Goal: Transaction & Acquisition: Purchase product/service

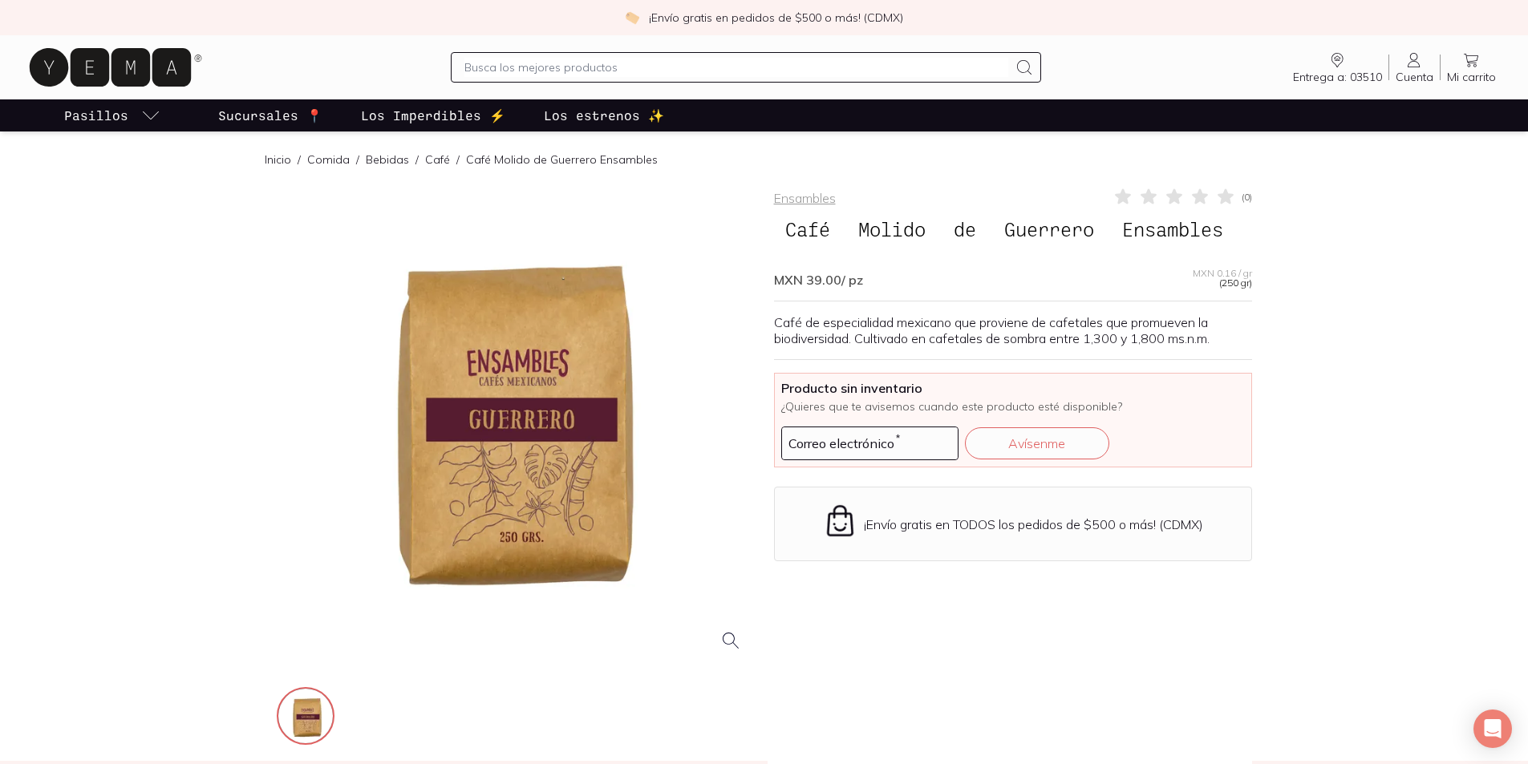
click at [530, 64] on input "text" at bounding box center [736, 67] width 544 height 19
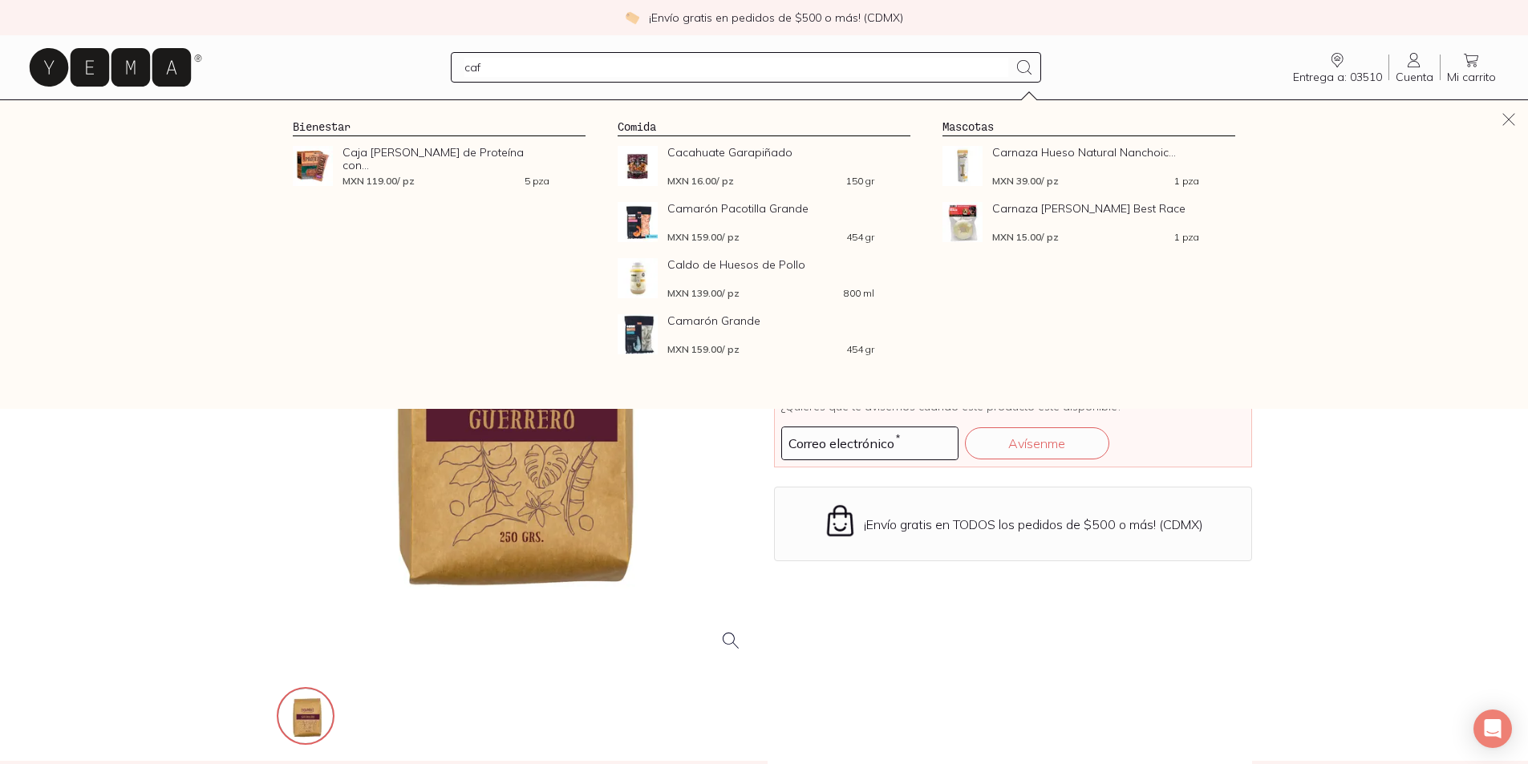
type input "café"
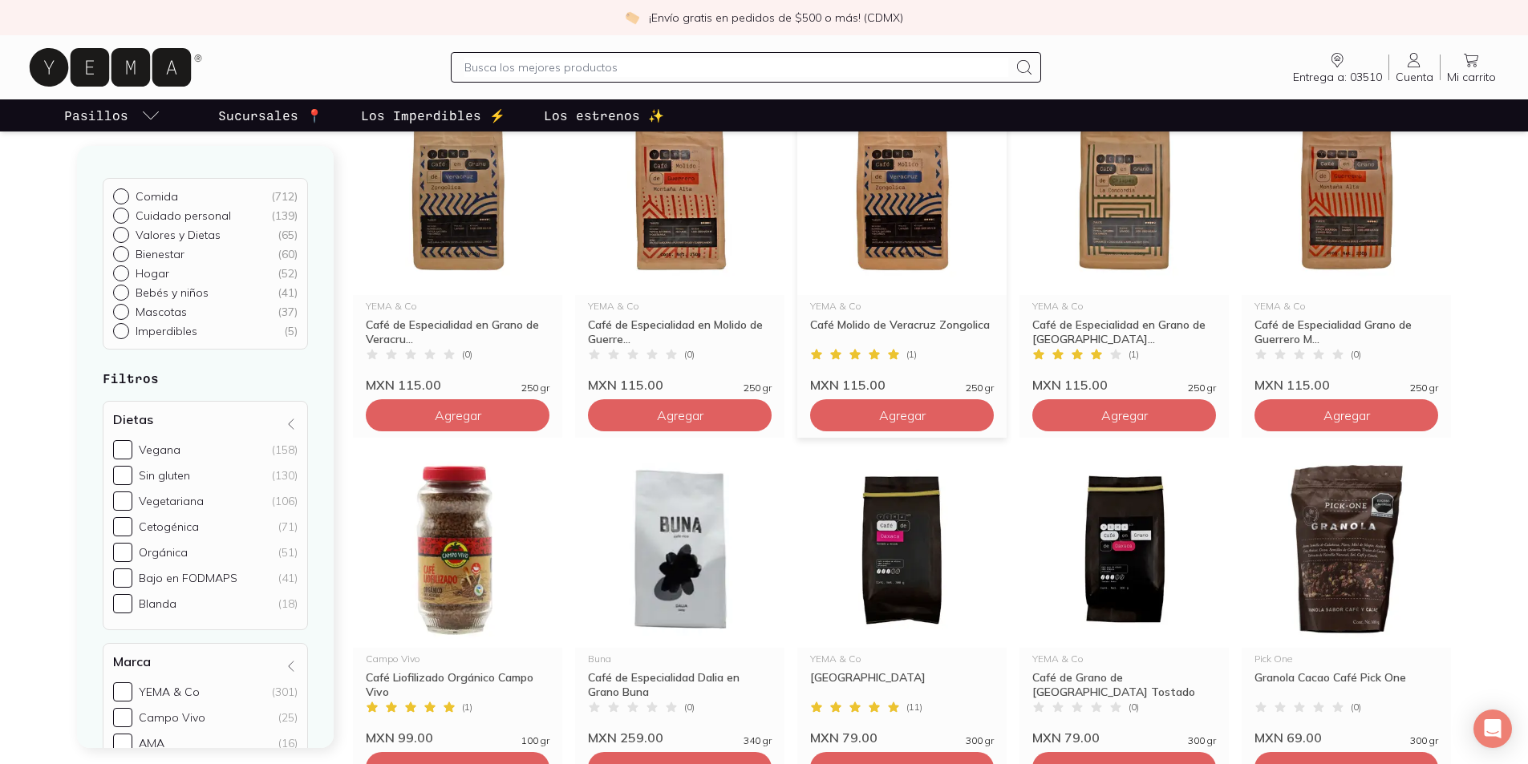
scroll to position [561, 0]
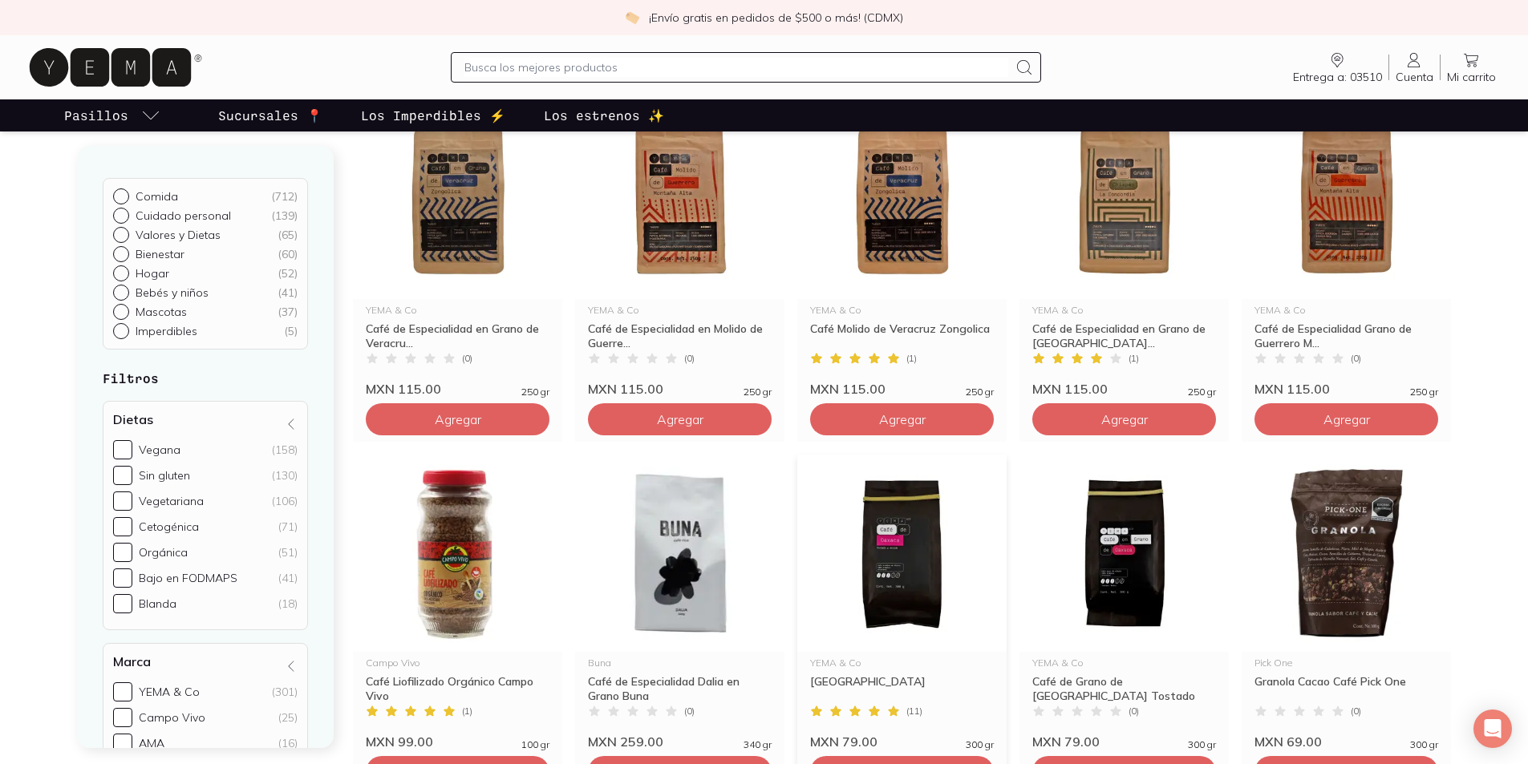
click at [845, 676] on div "[GEOGRAPHIC_DATA]" at bounding box center [902, 689] width 184 height 29
